Goal: Information Seeking & Learning: Compare options

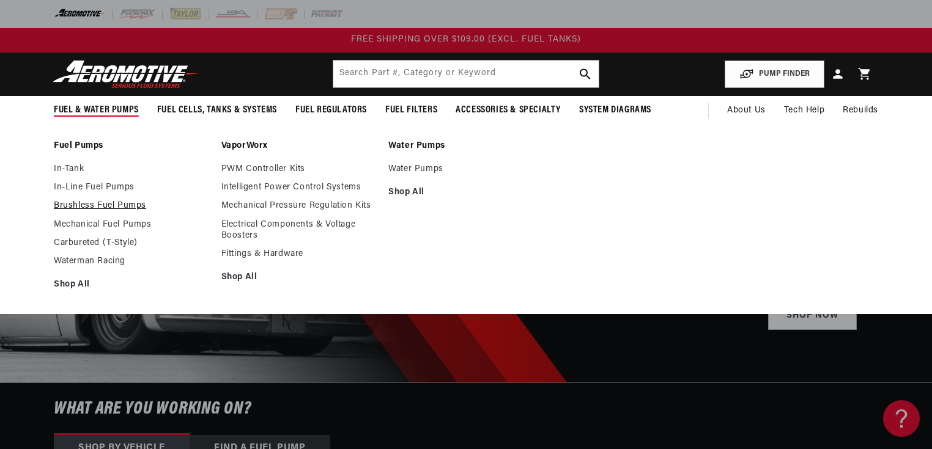
click at [96, 205] on link "Brushless Fuel Pumps" at bounding box center [131, 206] width 155 height 11
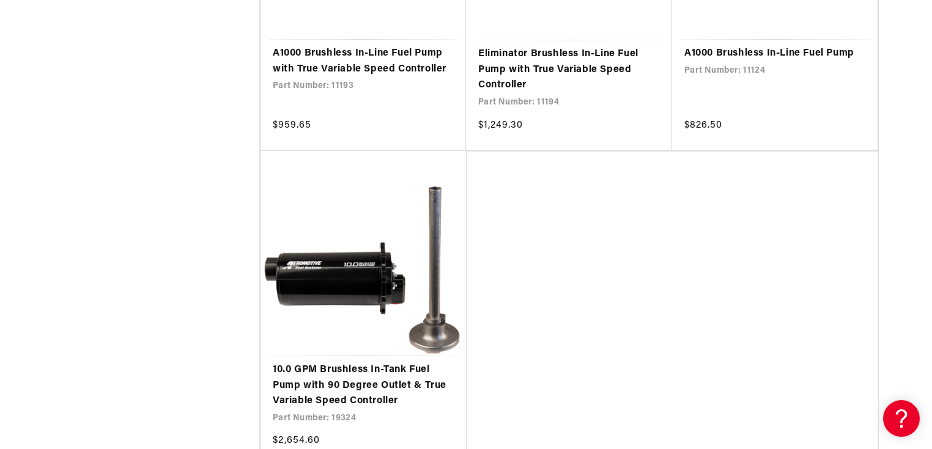
scroll to position [2870, 0]
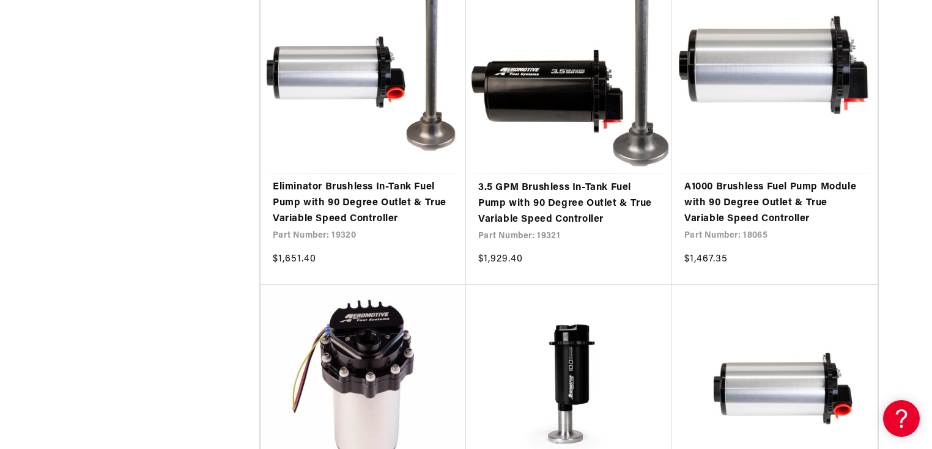
scroll to position [4827, 0]
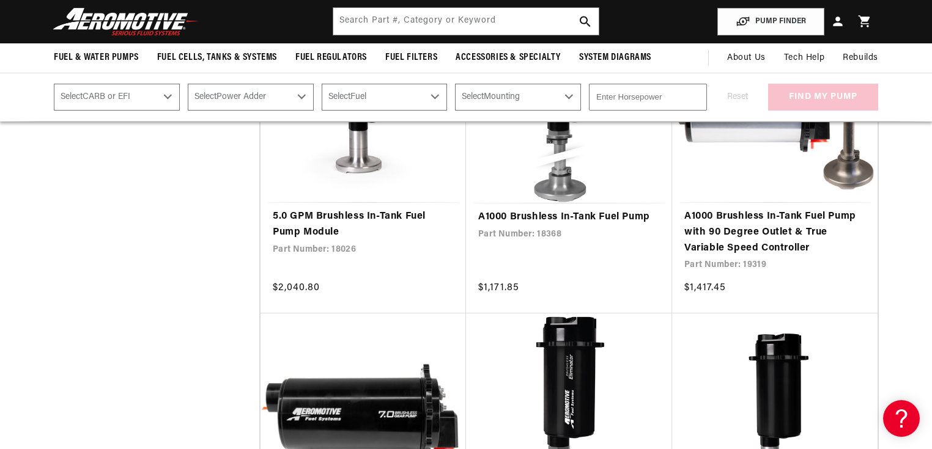
scroll to position [3392, 0]
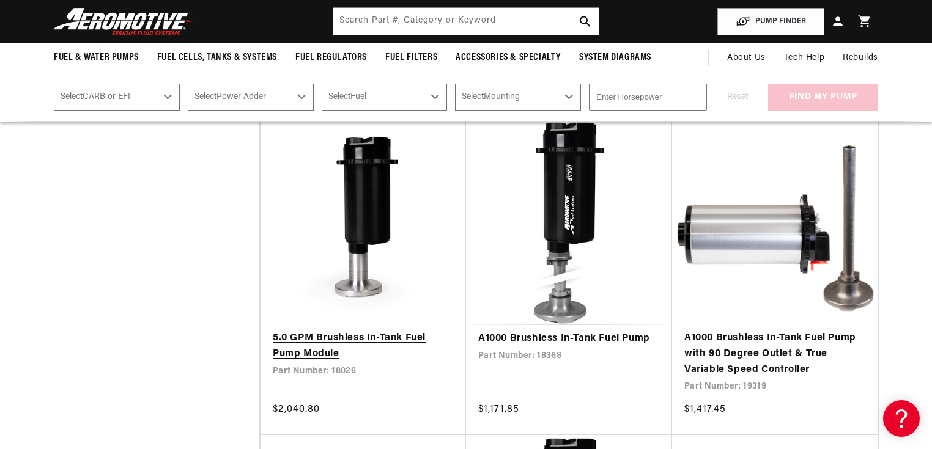
click at [382, 331] on link "5.0 GPM Brushless In-Tank Fuel Pump Module" at bounding box center [363, 346] width 181 height 31
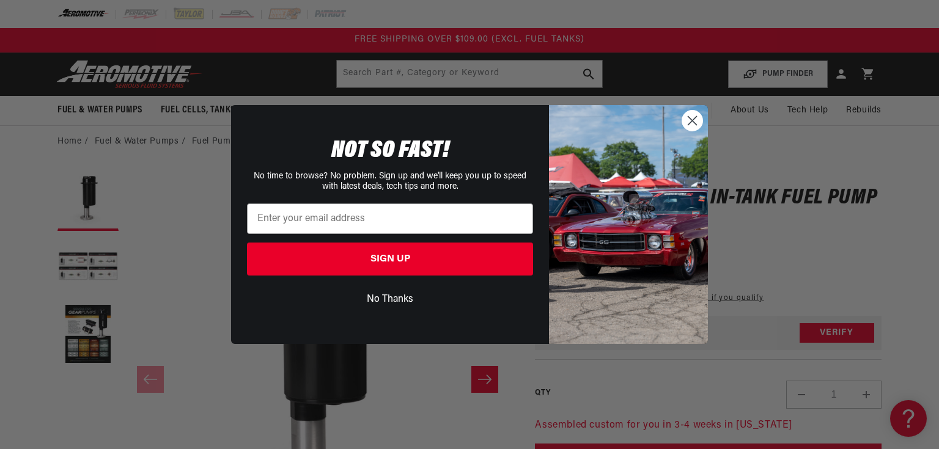
click at [689, 125] on icon "Close dialog" at bounding box center [693, 121] width 9 height 9
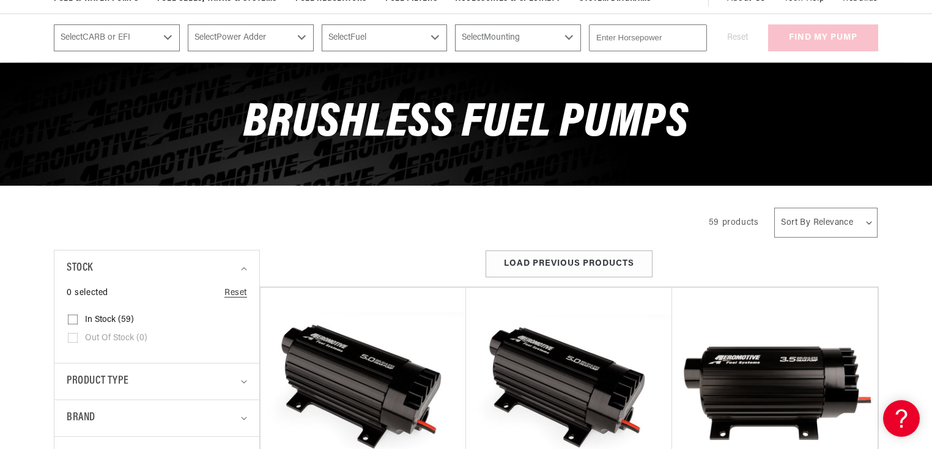
scroll to position [130, 0]
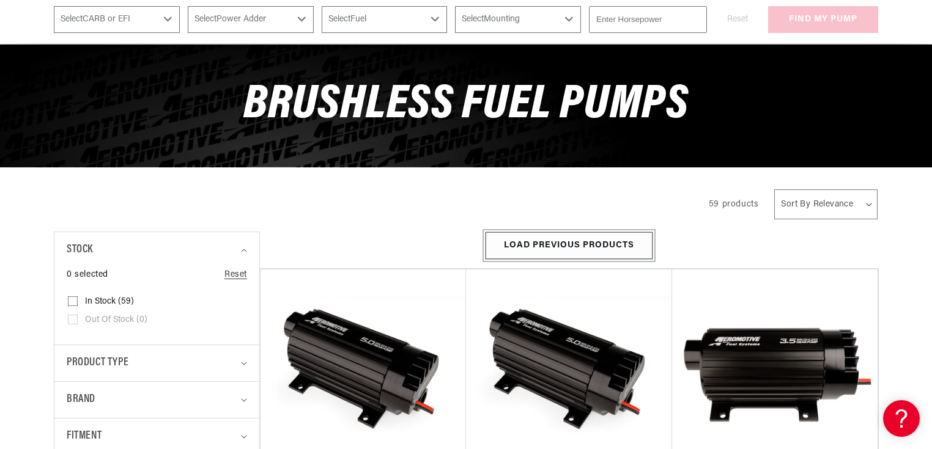
click at [563, 244] on button "Load Previous Products" at bounding box center [569, 246] width 167 height 28
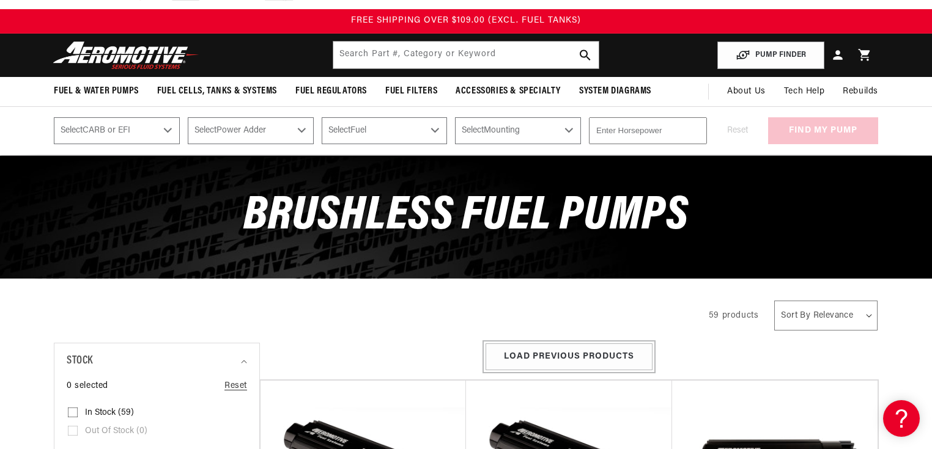
scroll to position [0, 0]
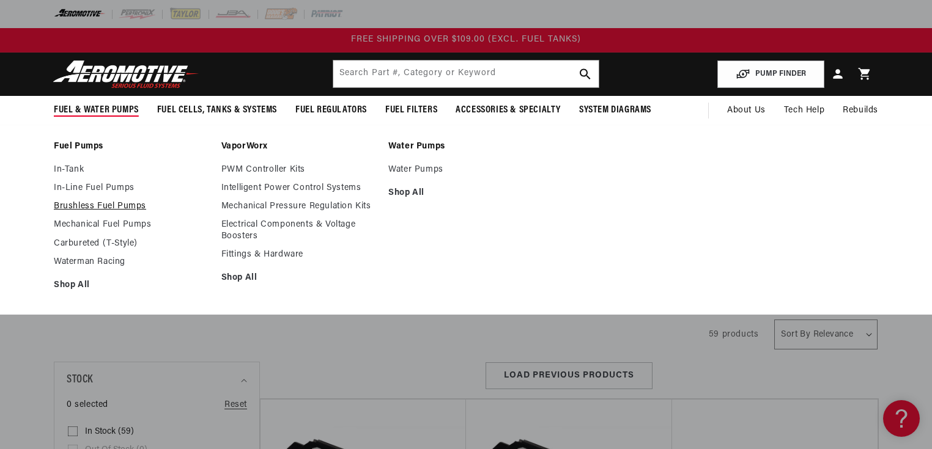
click at [94, 205] on link "Brushless Fuel Pumps" at bounding box center [131, 206] width 155 height 11
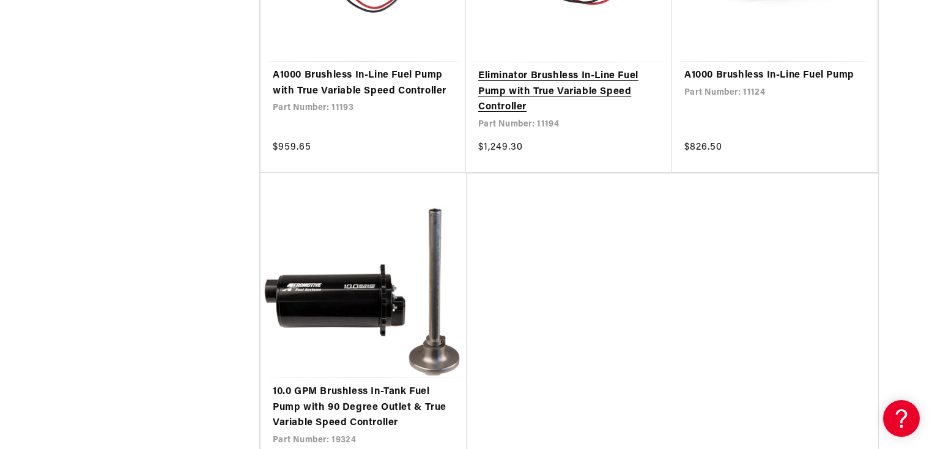
scroll to position [2740, 0]
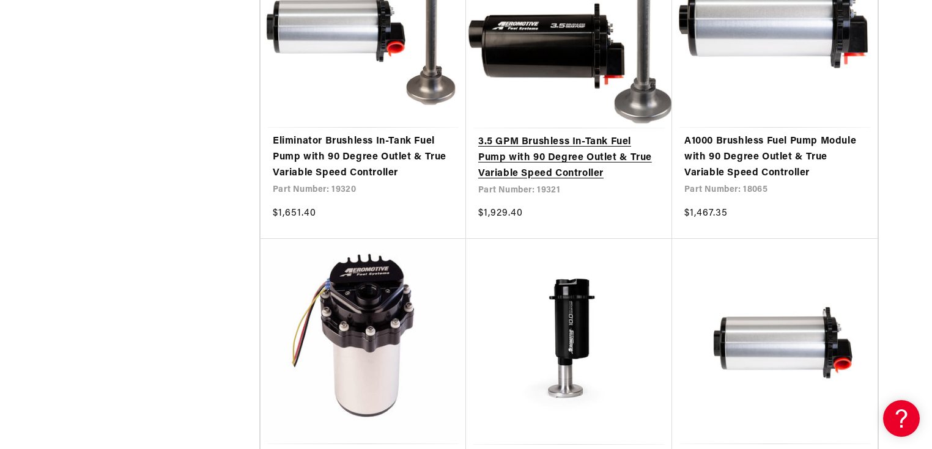
scroll to position [4957, 0]
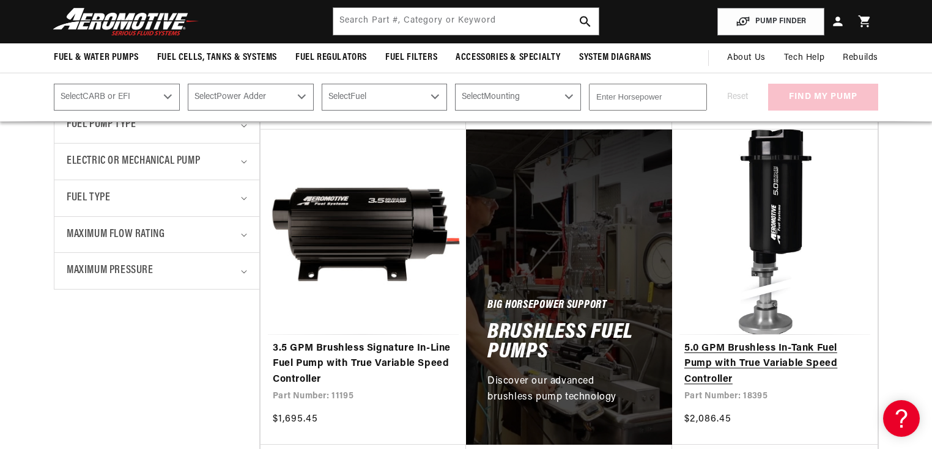
scroll to position [522, 0]
